Goal: Task Accomplishment & Management: Manage account settings

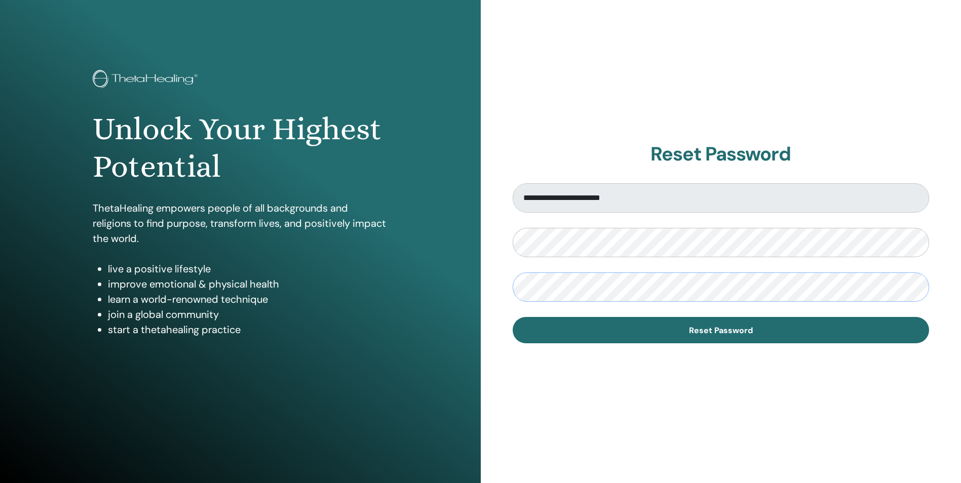
click at [512, 317] on button "Reset Password" at bounding box center [720, 330] width 417 height 26
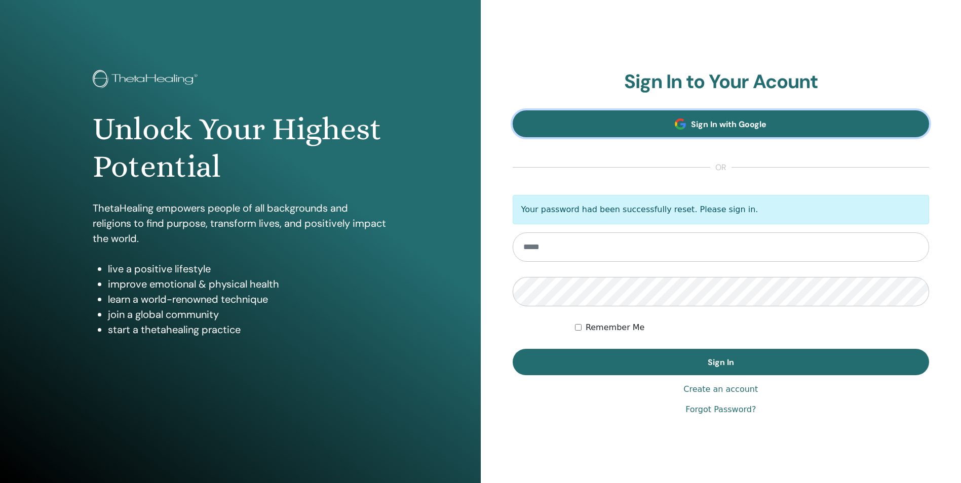
click at [621, 113] on link "Sign In with Google" at bounding box center [720, 123] width 417 height 27
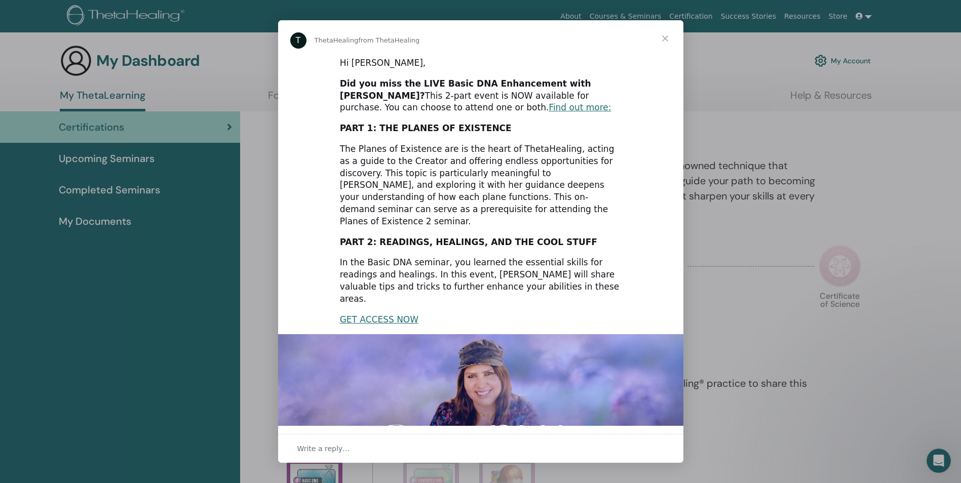
click at [664, 35] on span "Close" at bounding box center [665, 38] width 36 height 36
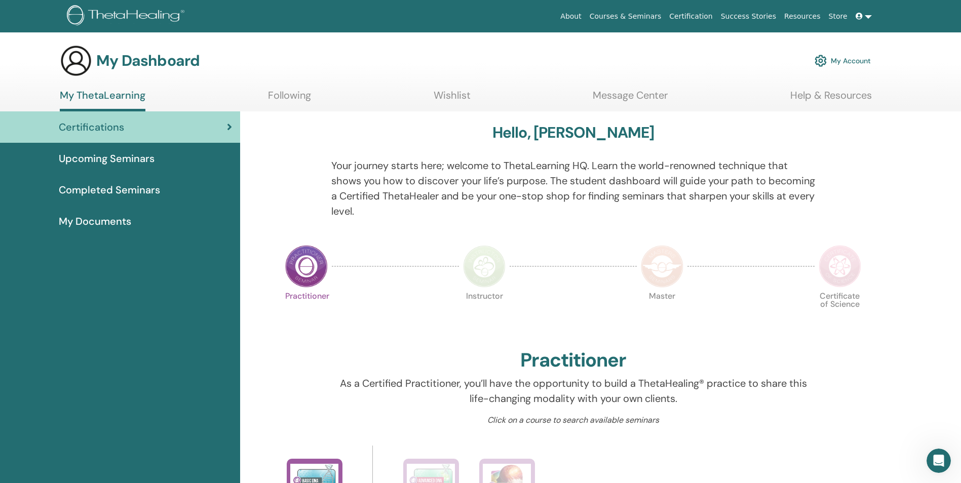
click at [835, 61] on link "My Account" at bounding box center [842, 61] width 56 height 22
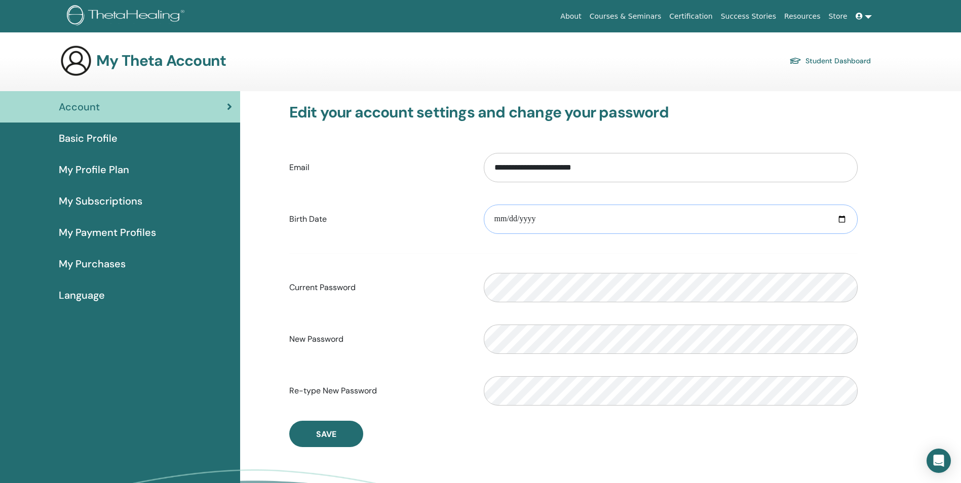
click at [504, 217] on input "date" at bounding box center [671, 219] width 374 height 29
click at [501, 217] on input "date" at bounding box center [671, 219] width 374 height 29
click at [498, 218] on input "date" at bounding box center [671, 219] width 374 height 29
type input "**********"
click at [343, 426] on button "Save" at bounding box center [326, 434] width 74 height 26
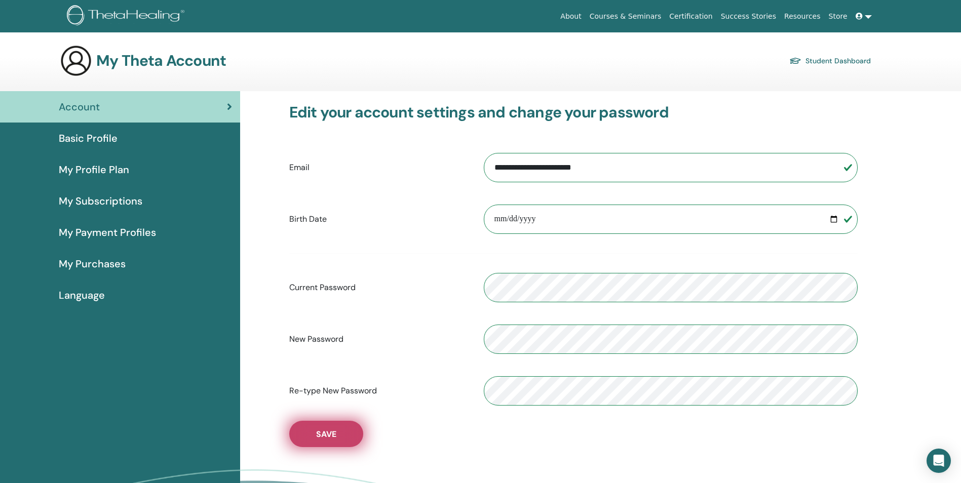
click at [329, 441] on button "Save" at bounding box center [326, 434] width 74 height 26
click at [105, 134] on span "Basic Profile" at bounding box center [88, 138] width 59 height 15
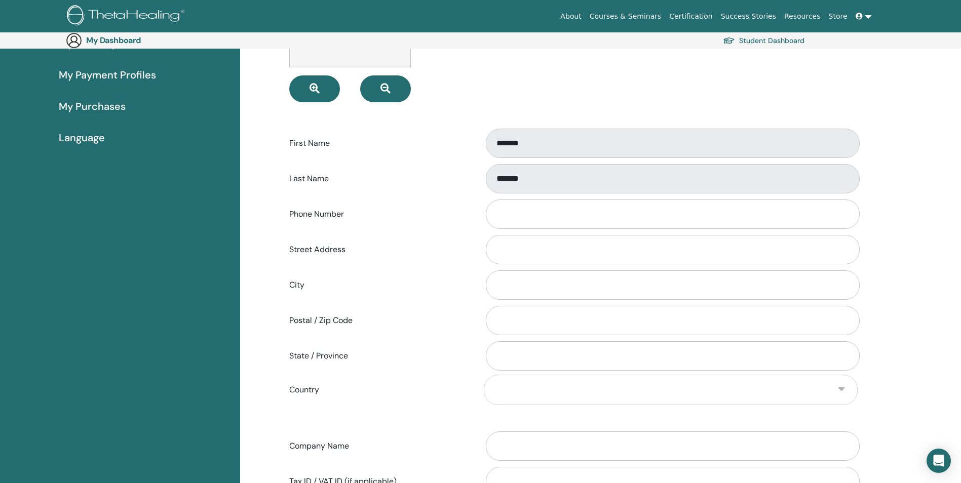
scroll to position [168, 0]
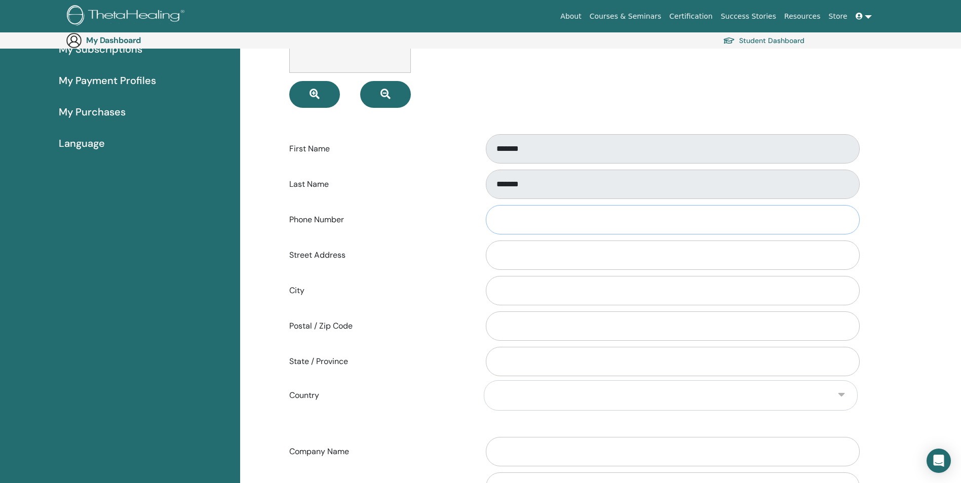
click at [547, 222] on input "Phone Number" at bounding box center [673, 219] width 374 height 29
type input "**********"
select select "**"
drag, startPoint x: 555, startPoint y: 222, endPoint x: 383, endPoint y: 220, distance: 172.2
click at [383, 220] on div "**********" at bounding box center [573, 219] width 583 height 33
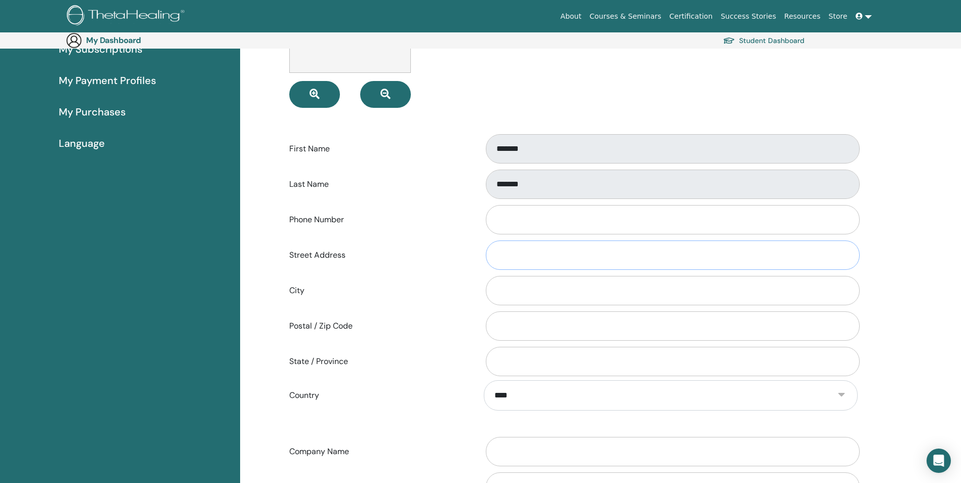
click at [538, 263] on input "Street Address" at bounding box center [673, 255] width 374 height 29
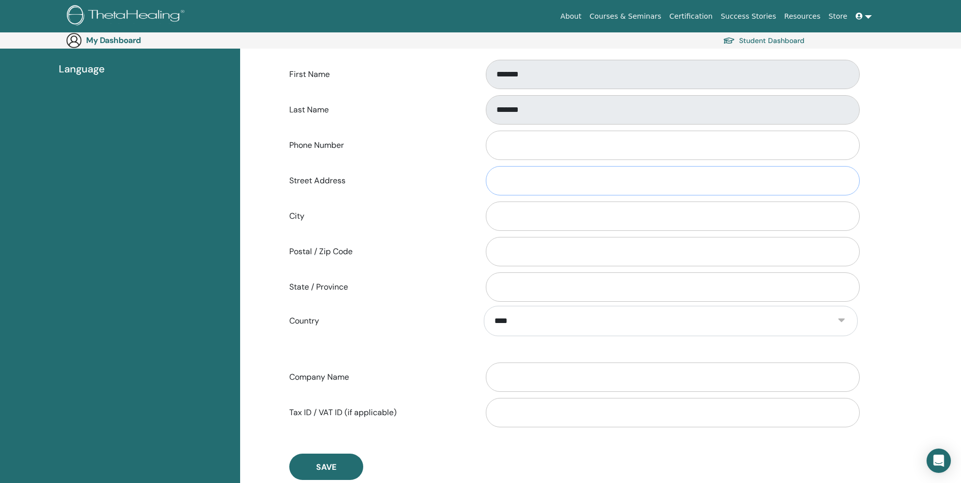
scroll to position [269, 0]
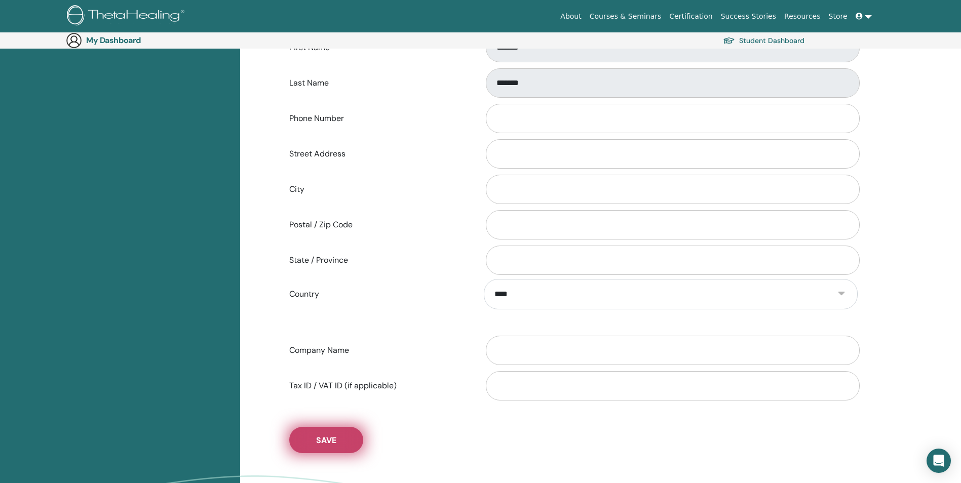
click at [312, 443] on button "Save" at bounding box center [326, 440] width 74 height 26
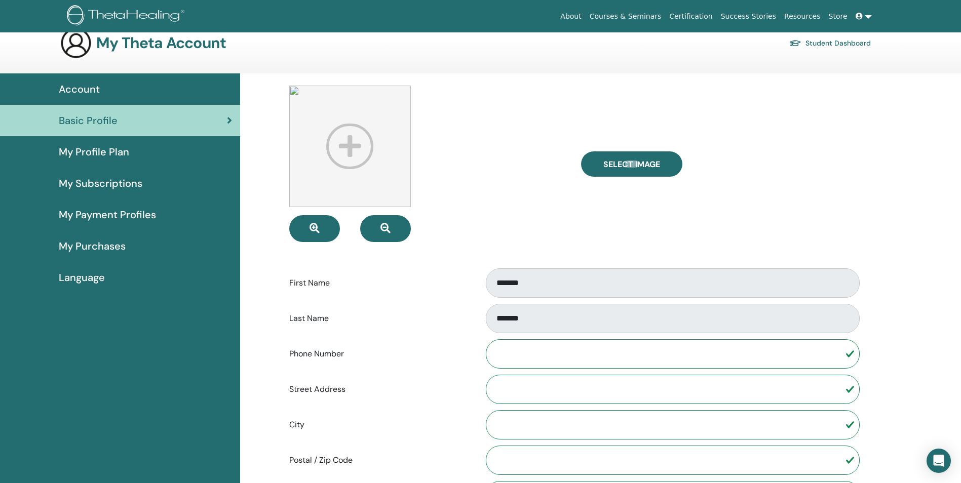
scroll to position [0, 0]
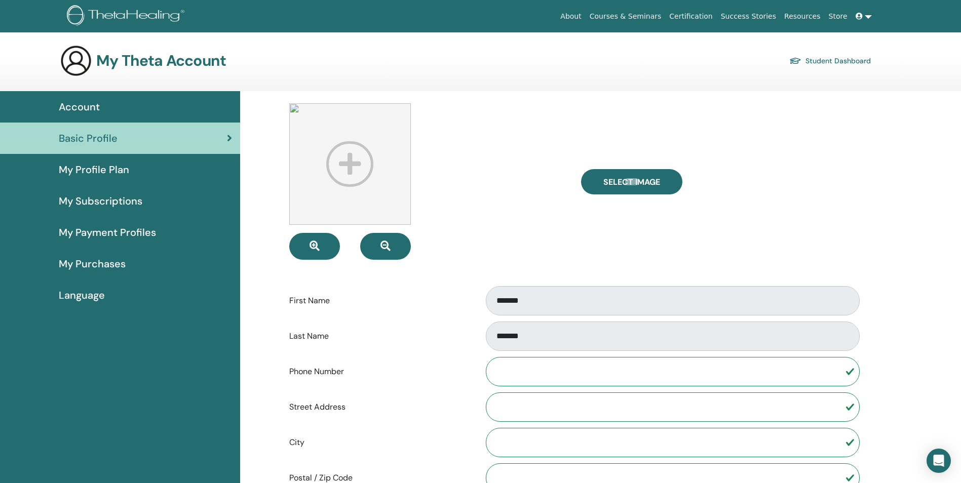
click at [91, 68] on div "My Theta Account Student Dashboard" at bounding box center [465, 61] width 811 height 32
click at [82, 64] on img at bounding box center [76, 61] width 32 height 32
click at [84, 105] on span "Account" at bounding box center [79, 106] width 41 height 15
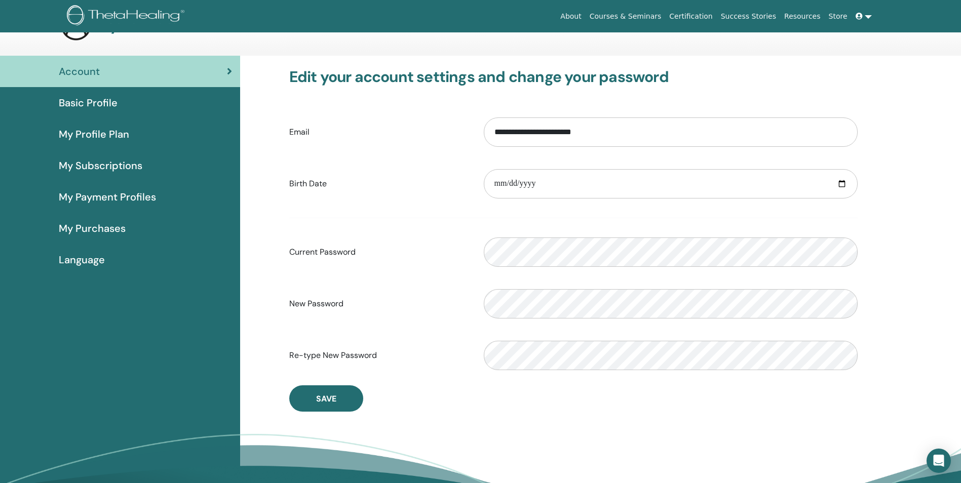
scroll to position [18, 0]
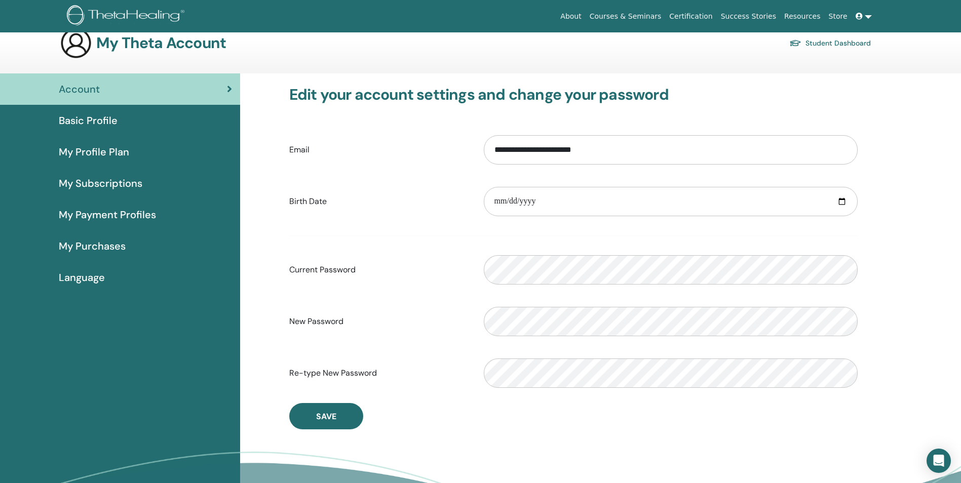
click at [866, 16] on link at bounding box center [863, 16] width 24 height 19
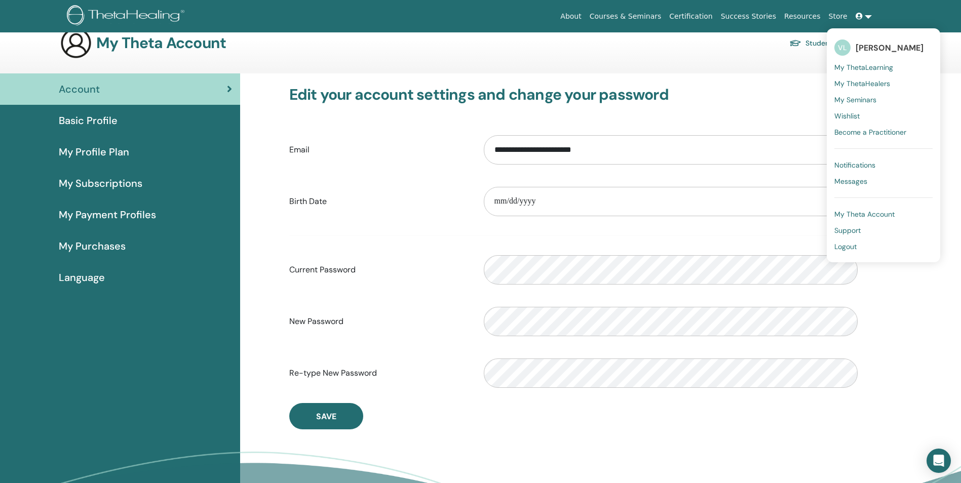
click at [854, 249] on span "Logout" at bounding box center [845, 246] width 22 height 9
